Goal: Task Accomplishment & Management: Use online tool/utility

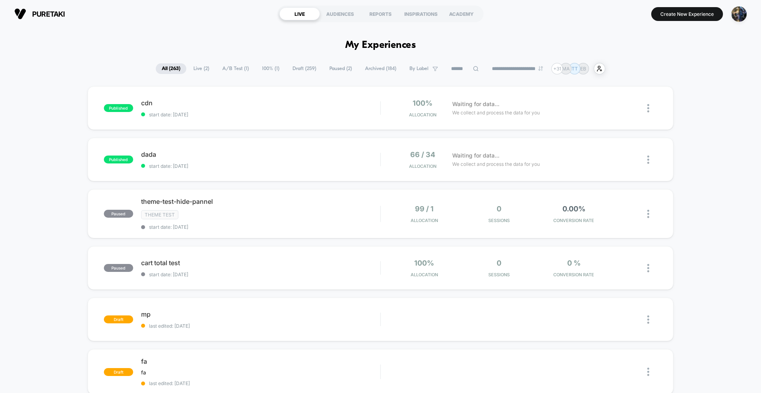
click at [698, 21] on section "Create New Experience" at bounding box center [628, 14] width 242 height 20
click at [688, 20] on button "Create New Experience" at bounding box center [687, 14] width 72 height 14
